Goal: Check status: Check status

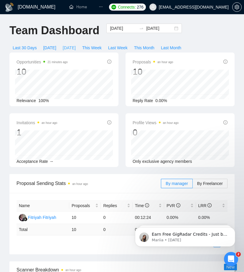
click at [76, 48] on span "[DATE]" at bounding box center [69, 47] width 13 height 6
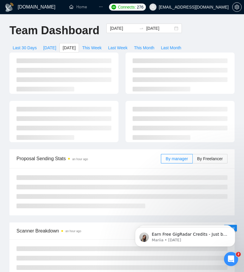
type input "[DATE]"
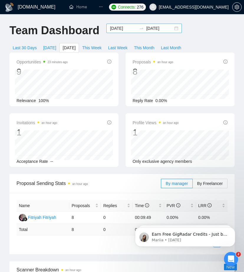
click at [172, 29] on div "[DATE] [DATE]" at bounding box center [143, 28] width 75 height 9
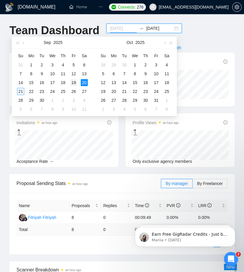
type input "[DATE]"
click at [75, 82] on div "19" at bounding box center [73, 82] width 7 height 7
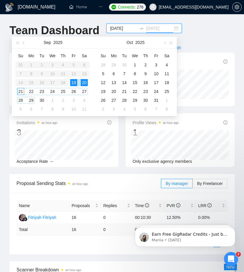
type input "[DATE]"
click at [164, 42] on span "button" at bounding box center [164, 42] width 3 height 3
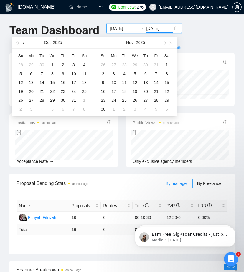
click at [24, 43] on span "button" at bounding box center [24, 42] width 3 height 3
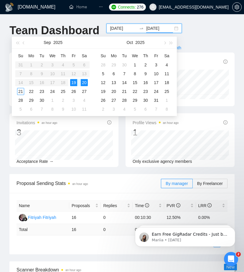
click at [195, 37] on div "Team Dashboard [DATE] [DATE] Last 30 Days [DATE] [DATE] This Week Last Week Thi…" at bounding box center [122, 38] width 232 height 29
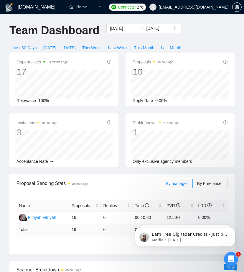
click at [76, 48] on span "[DATE]" at bounding box center [69, 47] width 13 height 6
click at [128, 27] on input "[DATE]" at bounding box center [123, 28] width 27 height 6
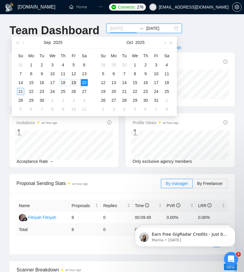
type input "[DATE]"
click at [72, 82] on div "19" at bounding box center [73, 82] width 7 height 7
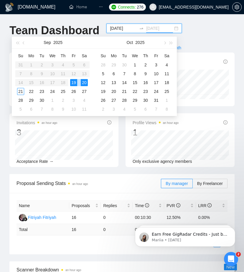
click at [82, 81] on div "20" at bounding box center [84, 82] width 7 height 7
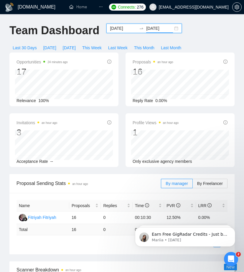
click at [162, 27] on input "[DATE]" at bounding box center [159, 28] width 27 height 6
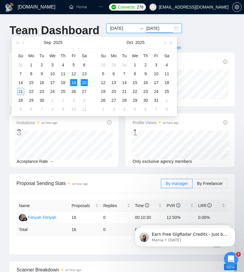
click at [162, 27] on input "[DATE]" at bounding box center [159, 28] width 27 height 6
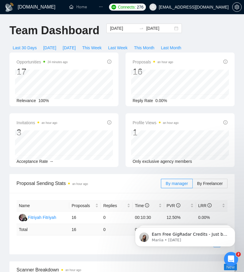
click at [206, 32] on div "Team Dashboard [DATE] [DATE] Last 30 Days [DATE] [DATE] This Week Last Week Thi…" at bounding box center [122, 38] width 232 height 29
click at [164, 29] on input "[DATE]" at bounding box center [159, 28] width 27 height 6
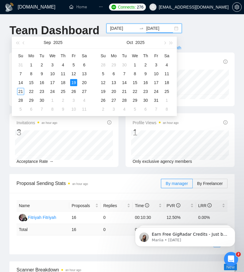
type input "[DATE]"
click at [207, 27] on div "Team Dashboard [DATE] [DATE] Last 30 Days [DATE] [DATE] This Week Last Week Thi…" at bounding box center [122, 38] width 232 height 29
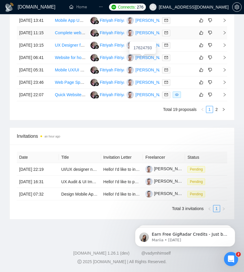
scroll to position [492, 0]
click at [223, 111] on icon "right" at bounding box center [224, 109] width 2 height 3
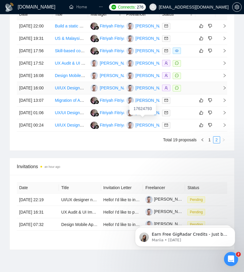
scroll to position [414, 0]
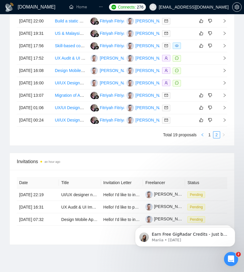
click at [202, 136] on icon "left" at bounding box center [203, 135] width 4 height 4
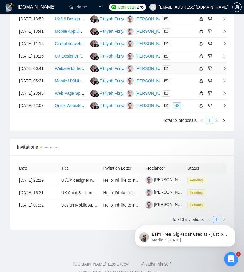
scroll to position [443, 0]
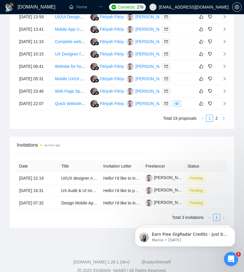
click at [225, 120] on icon "right" at bounding box center [224, 118] width 4 height 4
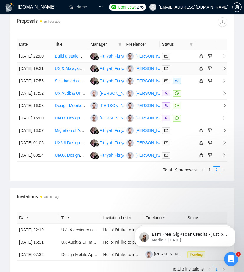
scroll to position [382, 0]
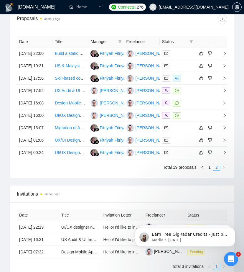
click at [200, 218] on body "Earn Free GigRadar Credits - Just by Sharing Your Story! 💬 Want more credits fo…" at bounding box center [184, 235] width 113 height 37
click at [198, 217] on html "Earn Free GigRadar Credits - Just by Sharing Your Story! 💬 Want more credits fo…" at bounding box center [185, 234] width 118 height 41
click at [206, 216] on html "Earn Free GigRadar Credits - Just by Sharing Your Story! 💬 Want more credits fo…" at bounding box center [185, 234] width 118 height 41
click at [207, 218] on body "Earn Free GigRadar Credits - Just by Sharing Your Story! 💬 Want more credits fo…" at bounding box center [184, 235] width 113 height 37
click at [198, 217] on body "Earn Free GigRadar Credits - Just by Sharing Your Story! 💬 Want more credits fo…" at bounding box center [184, 235] width 113 height 37
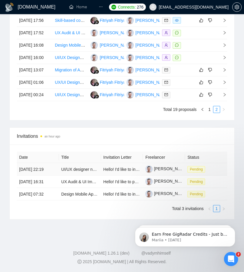
scroll to position [455, 0]
click at [203, 111] on icon "left" at bounding box center [203, 110] width 4 height 4
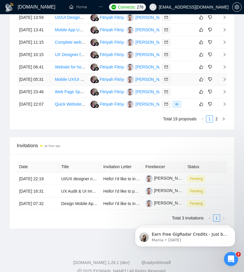
scroll to position [468, 0]
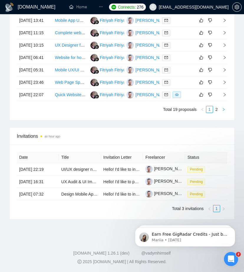
click at [225, 111] on icon "right" at bounding box center [224, 110] width 4 height 4
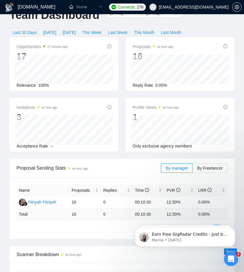
scroll to position [0, 0]
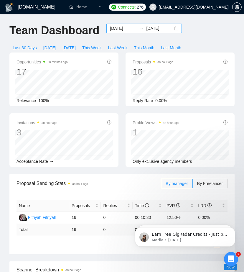
click at [128, 24] on div "[DATE] [DATE]" at bounding box center [143, 28] width 75 height 9
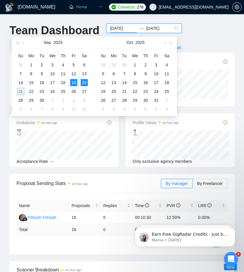
click at [203, 38] on div "Team Dashboard [DATE] [DATE] Last 30 Days [DATE] [DATE] This Week Last Week Thi…" at bounding box center [122, 38] width 232 height 29
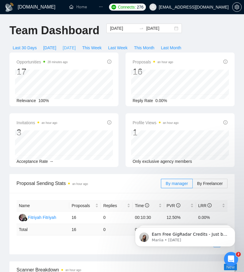
click at [71, 47] on span "[DATE]" at bounding box center [69, 47] width 13 height 6
type input "[DATE]"
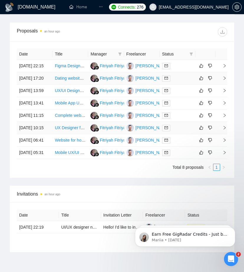
scroll to position [380, 0]
